Goal: Transaction & Acquisition: Purchase product/service

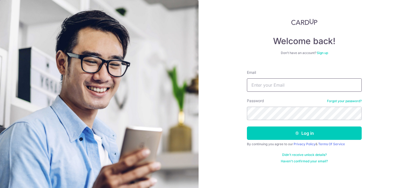
click at [285, 85] on input "Email" at bounding box center [304, 84] width 115 height 13
type input "wkgoh@msn.com"
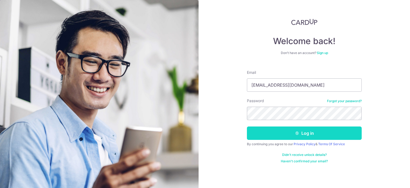
click at [268, 133] on button "Log in" at bounding box center [304, 132] width 115 height 13
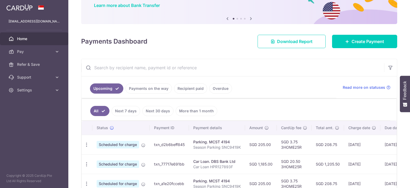
scroll to position [53, 0]
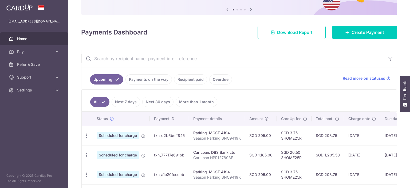
click at [158, 80] on link "Payments on the way" at bounding box center [148, 79] width 46 height 10
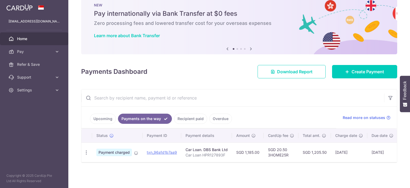
scroll to position [16, 0]
click at [181, 117] on link "Recipient paid" at bounding box center [190, 118] width 33 height 10
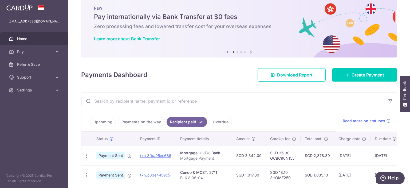
scroll to position [2, 0]
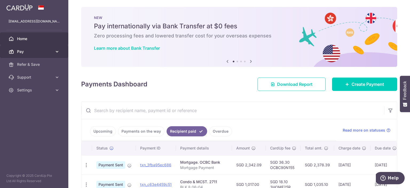
click at [60, 54] on link "Pay" at bounding box center [34, 51] width 68 height 13
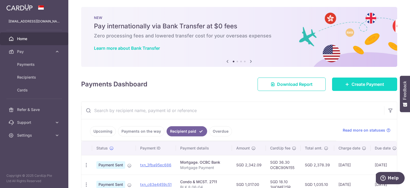
click at [342, 83] on link "Create Payment" at bounding box center [364, 83] width 65 height 13
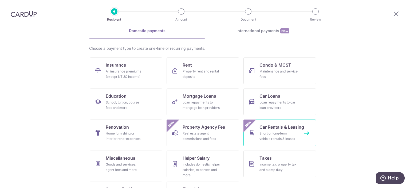
scroll to position [51, 0]
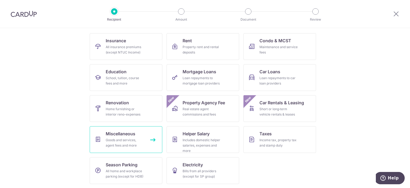
click at [134, 139] on div "Goods and services, agent fees and more" at bounding box center [125, 142] width 38 height 11
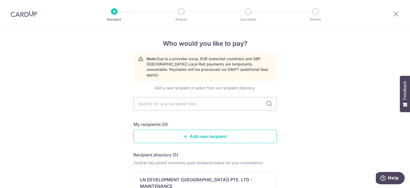
type input "w"
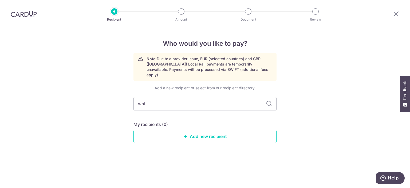
type input "whiz"
click at [271, 100] on icon at bounding box center [269, 103] width 6 height 6
click at [268, 100] on icon at bounding box center [269, 103] width 6 height 6
click at [202, 100] on input "whiz" at bounding box center [205, 103] width 143 height 13
click at [202, 99] on input "whiz" at bounding box center [205, 103] width 143 height 13
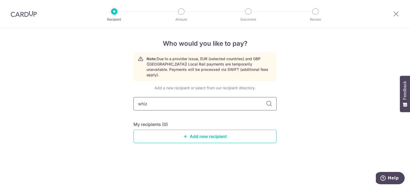
drag, startPoint x: 194, startPoint y: 97, endPoint x: 73, endPoint y: 103, distance: 121.9
click at [73, 103] on div "Who would you like to pay? Note: Due to a provider issue, EUR (selected countri…" at bounding box center [205, 108] width 410 height 160
click at [99, 119] on div "Who would you like to pay? Note: Due to a provider issue, EUR (selected countri…" at bounding box center [205, 108] width 410 height 160
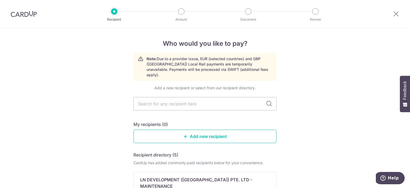
click at [184, 135] on link "Add new recipient" at bounding box center [205, 135] width 143 height 13
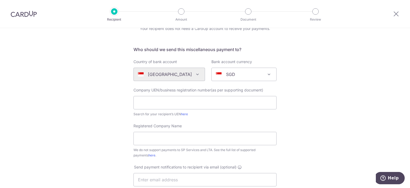
scroll to position [53, 0]
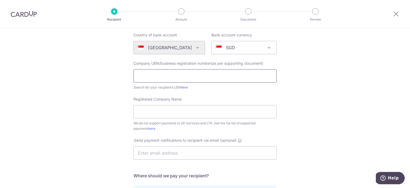
click at [222, 79] on input "text" at bounding box center [205, 75] width 143 height 13
type input "201614035C"
click at [122, 116] on div "Who would you like to pay? Your recipient does not need a CardUp account to rec…" at bounding box center [205, 140] width 410 height 331
click at [184, 86] on link "here" at bounding box center [184, 87] width 7 height 4
click at [163, 115] on input "Registered Company Name" at bounding box center [205, 111] width 143 height 13
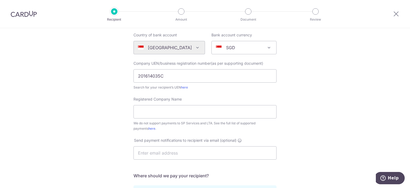
click at [90, 129] on div "Who would you like to pay? Your recipient does not need a CardUp account to rec…" at bounding box center [205, 140] width 410 height 331
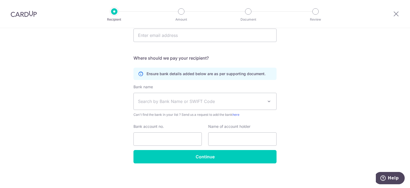
scroll to position [171, 0]
click at [170, 140] on input "Bank account no." at bounding box center [168, 138] width 68 height 13
paste input "003 939897 2"
type input "0039398972"
click at [216, 138] on input "text" at bounding box center [242, 138] width 68 height 13
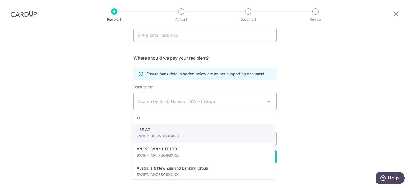
click at [190, 104] on span "Search by Bank Name or SWIFT Code" at bounding box center [205, 101] width 143 height 17
type input "dbs"
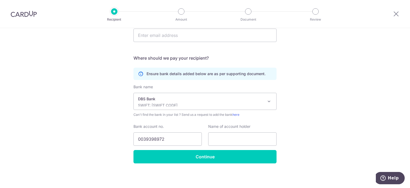
select select "6"
click at [102, 127] on div "Who would you like to pay? Your recipient does not need a CardUp account to rec…" at bounding box center [205, 22] width 410 height 331
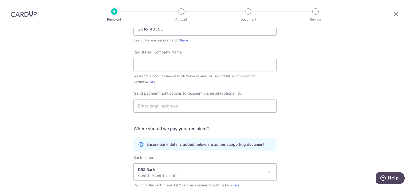
scroll to position [91, 0]
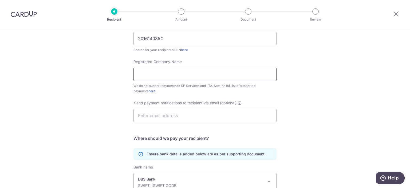
click at [177, 77] on input "Registered Company Name" at bounding box center [205, 74] width 143 height 13
type input "WHIZ COMMUNICATIONS PTE. LTD."
click at [107, 93] on div "Who would you like to pay? Your recipient does not need a CardUp account to rec…" at bounding box center [205, 102] width 410 height 331
click at [108, 93] on div "Who would you like to pay? Your recipient does not need a CardUp account to rec…" at bounding box center [205, 102] width 410 height 331
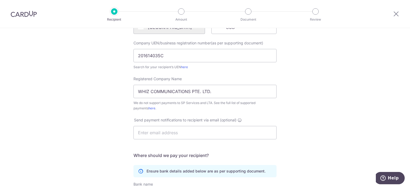
scroll to position [64, 0]
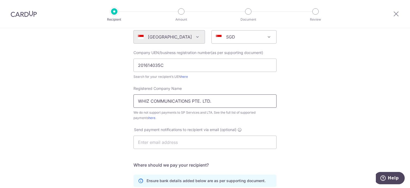
click at [215, 99] on input "WHIZ COMMUNICATIONS PTE. LTD." at bounding box center [205, 100] width 143 height 13
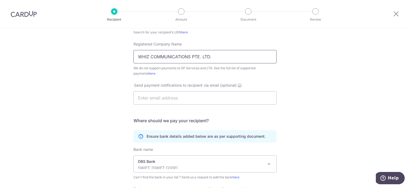
scroll to position [117, 0]
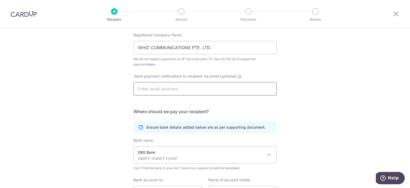
click at [211, 93] on input "text" at bounding box center [205, 88] width 143 height 13
click at [211, 103] on form "Who should we send this miscellaneous payment to? Country of bank account [GEOG…" at bounding box center [205, 85] width 143 height 261
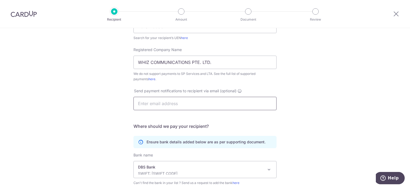
scroll to position [91, 0]
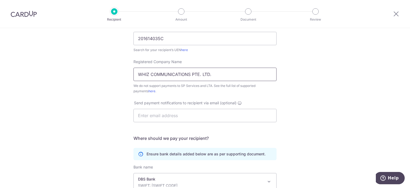
drag, startPoint x: 189, startPoint y: 74, endPoint x: 131, endPoint y: 73, distance: 58.0
click at [131, 73] on div "Registered Company Name WHIZ COMMUNICATIONS PTE. LTD. We do not support payment…" at bounding box center [205, 76] width 150 height 35
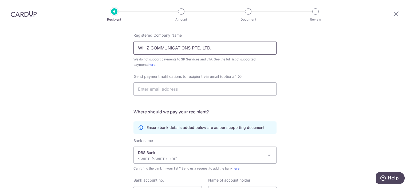
scroll to position [171, 0]
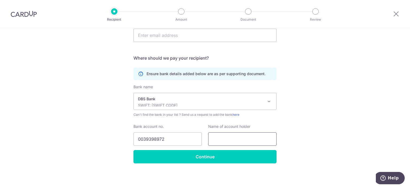
click at [222, 136] on input "text" at bounding box center [242, 138] width 68 height 13
paste input "WHIZ COMMUNICATIONS"
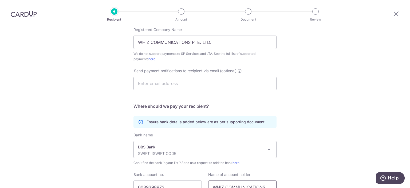
scroll to position [64, 0]
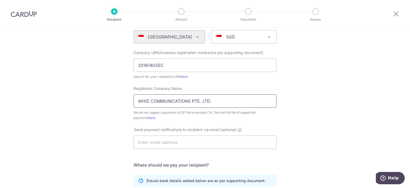
drag, startPoint x: 189, startPoint y: 99, endPoint x: 228, endPoint y: 99, distance: 39.3
click at [228, 99] on input "WHIZ COMMUNICATIONS PTE. LTD." at bounding box center [205, 100] width 143 height 13
click at [305, 104] on div "Who would you like to pay? Your recipient does not need a CardUp account to rec…" at bounding box center [205, 129] width 410 height 331
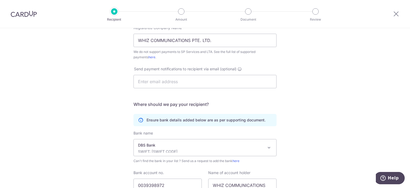
scroll to position [171, 0]
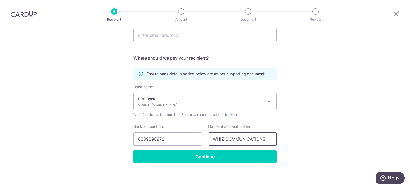
click at [264, 138] on input "WHIZ COMMUNICATIONS" at bounding box center [242, 138] width 68 height 13
paste input "PTE. LTD."
type input "WHIZ COMMUNICATIONS PTE. LTD."
click at [288, 132] on div "Who would you like to pay? Your recipient does not need a CardUp account to rec…" at bounding box center [205, 22] width 410 height 331
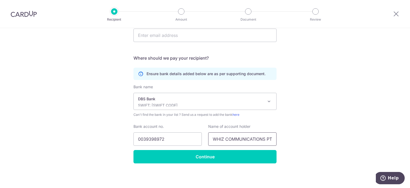
scroll to position [0, 15]
drag, startPoint x: 264, startPoint y: 138, endPoint x: 277, endPoint y: 139, distance: 13.4
click at [277, 139] on div "Name of account holder WHIZ COMMUNICATIONS PTE. LTD." at bounding box center [242, 135] width 75 height 22
click at [286, 132] on div "Who would you like to pay? Your recipient does not need a CardUp account to rec…" at bounding box center [205, 22] width 410 height 331
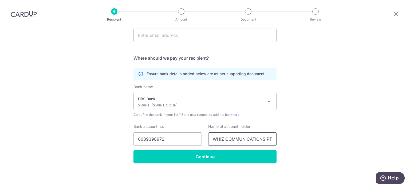
scroll to position [0, 15]
drag, startPoint x: 259, startPoint y: 136, endPoint x: 284, endPoint y: 136, distance: 25.4
click at [284, 136] on div "Who would you like to pay? Your recipient does not need a CardUp account to rec…" at bounding box center [205, 22] width 410 height 331
click at [293, 122] on div "Who would you like to pay? Your recipient does not need a CardUp account to rec…" at bounding box center [205, 22] width 410 height 331
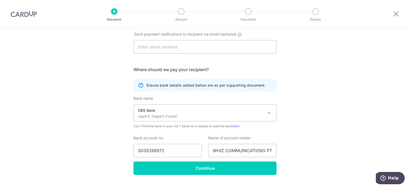
scroll to position [171, 0]
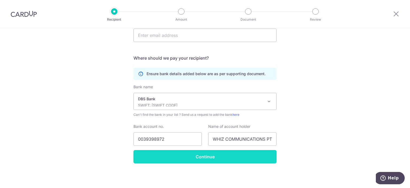
click at [230, 152] on input "Continue" at bounding box center [205, 156] width 143 height 13
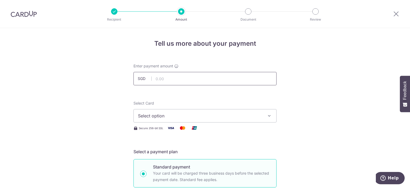
click at [204, 83] on input "text" at bounding box center [205, 78] width 143 height 13
type input "7.79"
click at [151, 119] on button "Select option" at bounding box center [205, 115] width 143 height 13
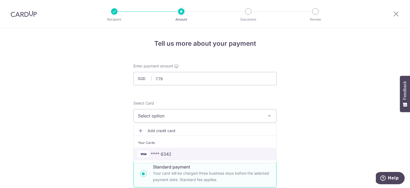
click at [158, 154] on span "**** 6342" at bounding box center [161, 154] width 21 height 6
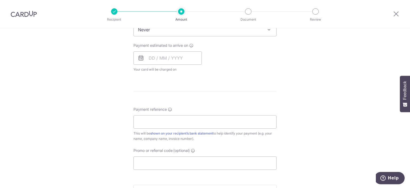
scroll to position [240, 0]
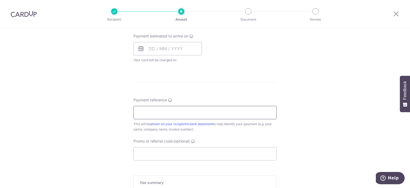
click at [148, 114] on input "Payment reference" at bounding box center [205, 112] width 143 height 13
paste input "6005383206"
type input "6005383206"
click at [121, 137] on div "Tell us more about your payment Enter payment amount SGD 7.79 7.79 Recipient ad…" at bounding box center [205, 40] width 410 height 505
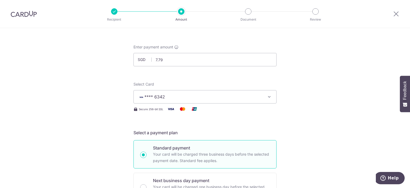
scroll to position [0, 0]
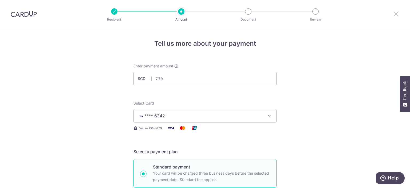
click at [396, 14] on icon at bounding box center [396, 13] width 6 height 7
